Goal: Information Seeking & Learning: Learn about a topic

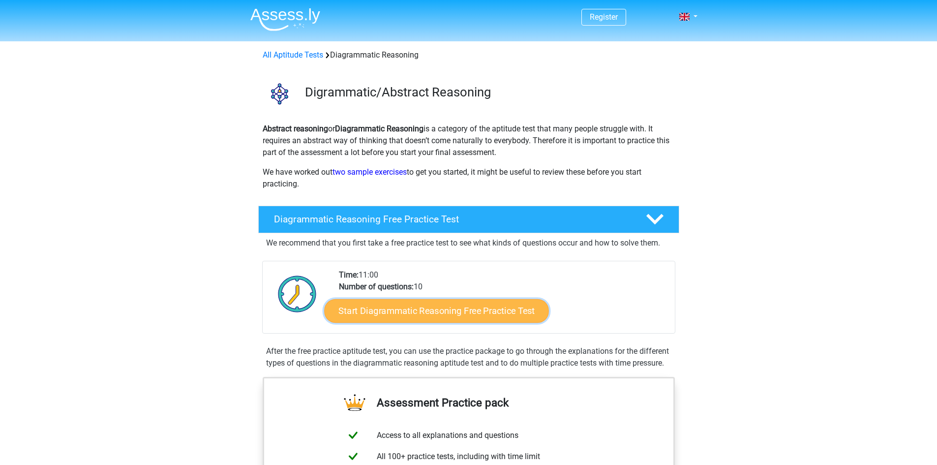
click at [412, 303] on link "Start Diagrammatic Reasoning Free Practice Test" at bounding box center [436, 311] width 225 height 24
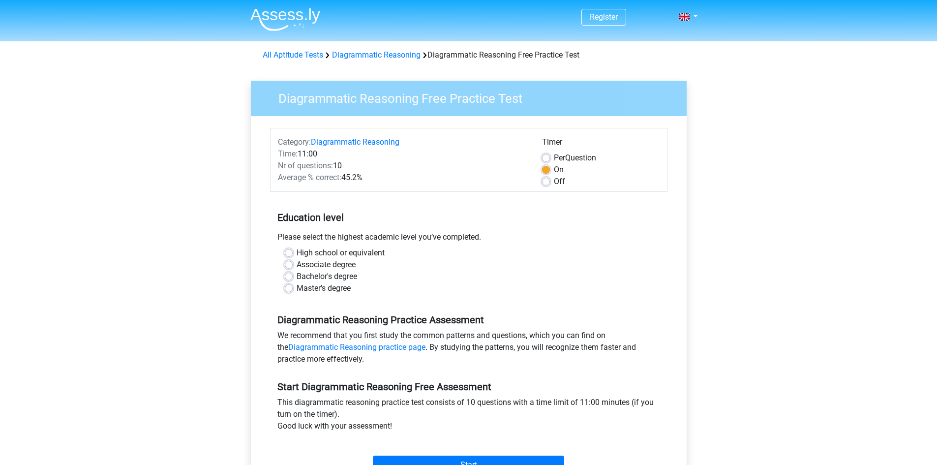
click at [369, 253] on label "High school or equivalent" at bounding box center [341, 253] width 88 height 12
click at [293, 253] on input "High school or equivalent" at bounding box center [289, 252] width 8 height 10
radio input "true"
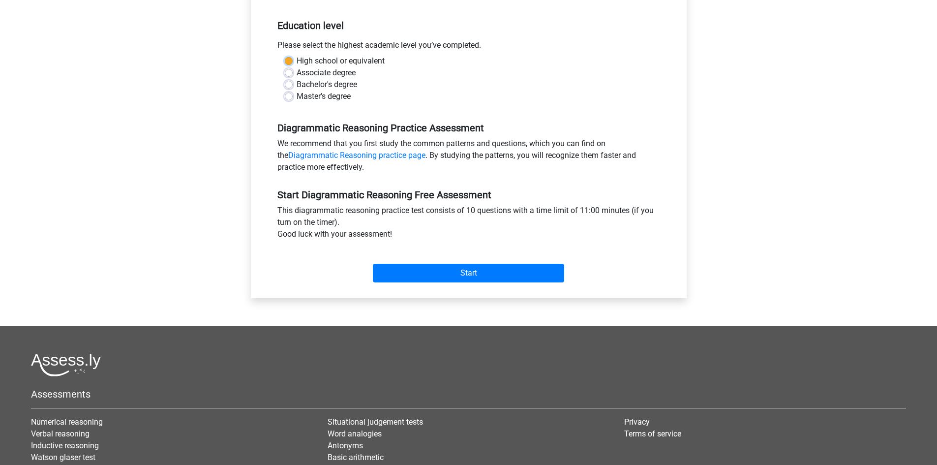
scroll to position [192, 0]
click at [433, 268] on input "Start" at bounding box center [468, 272] width 191 height 19
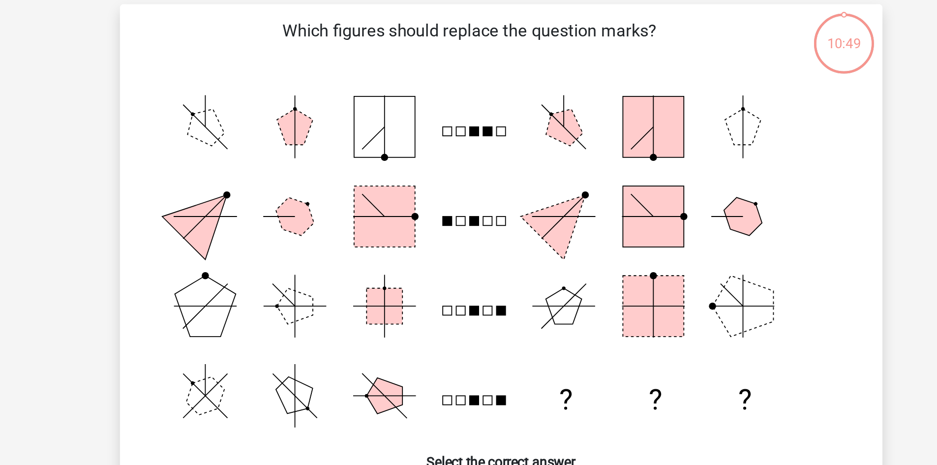
drag, startPoint x: 514, startPoint y: 297, endPoint x: 519, endPoint y: 245, distance: 51.9
click at [519, 245] on icon "? ? ?" at bounding box center [469, 218] width 397 height 209
